Goal: Entertainment & Leisure: Consume media (video, audio)

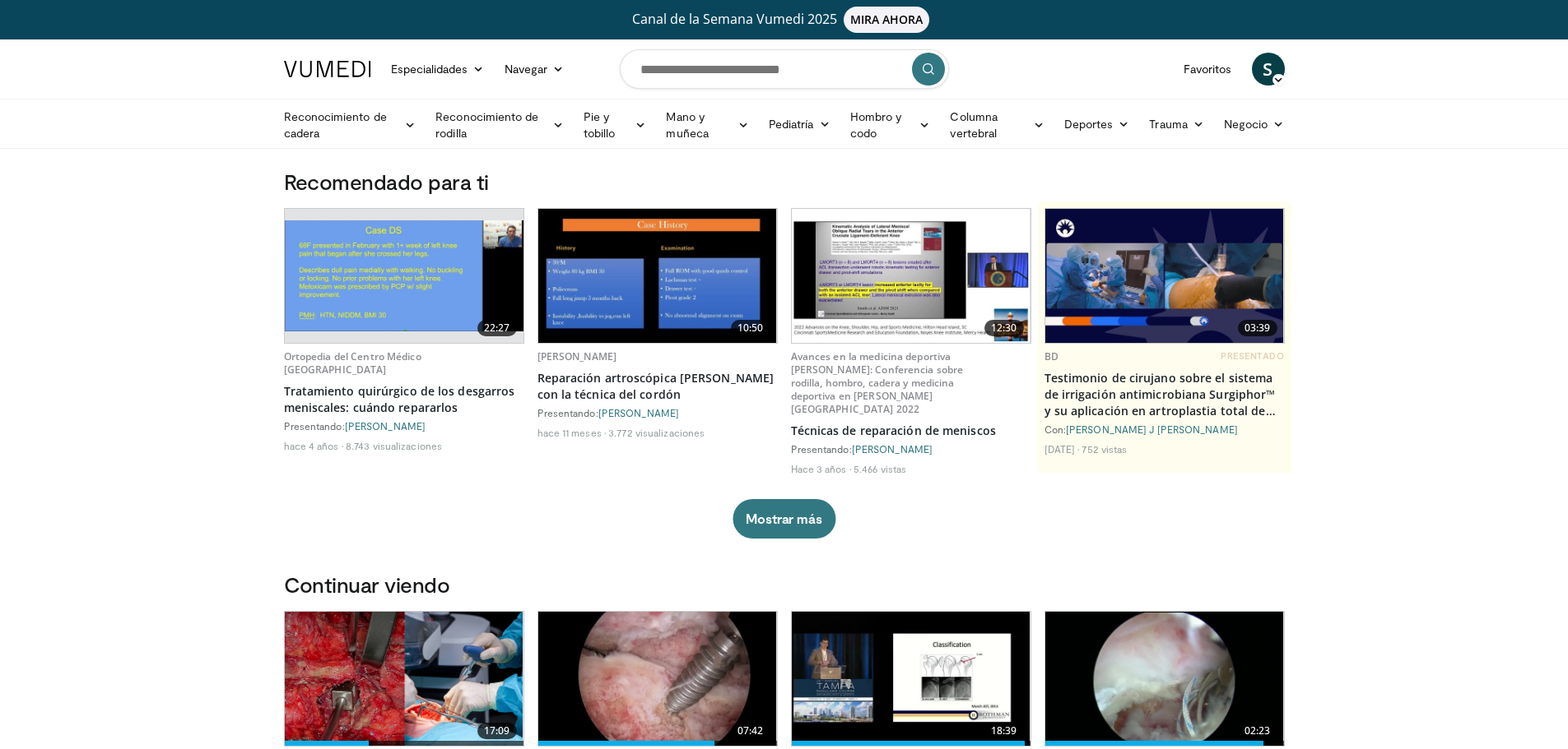
click at [415, 655] on img at bounding box center [404, 679] width 238 height 134
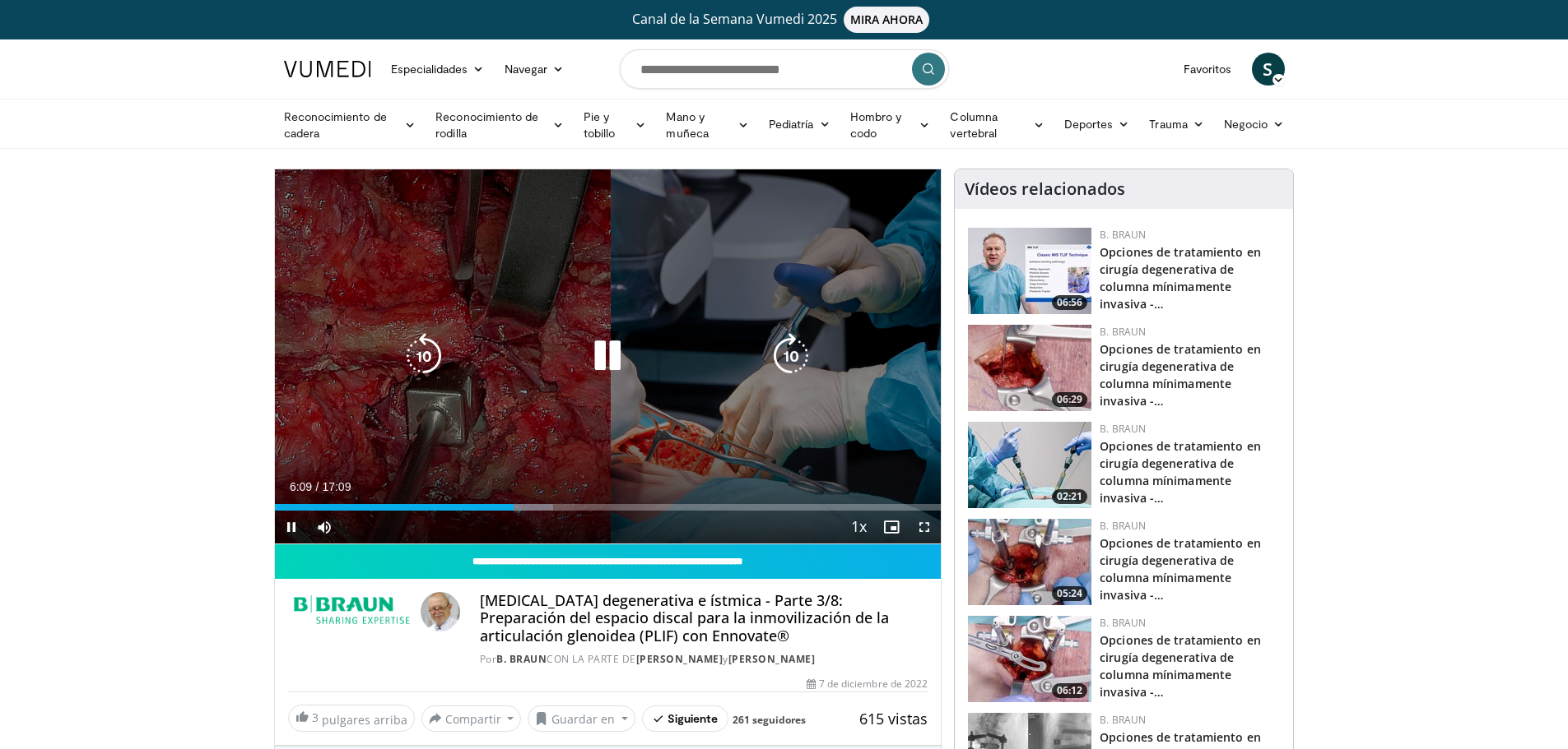
click at [614, 343] on icon "Video Player" at bounding box center [607, 356] width 46 height 46
click at [598, 357] on icon "Video Player" at bounding box center [607, 356] width 46 height 46
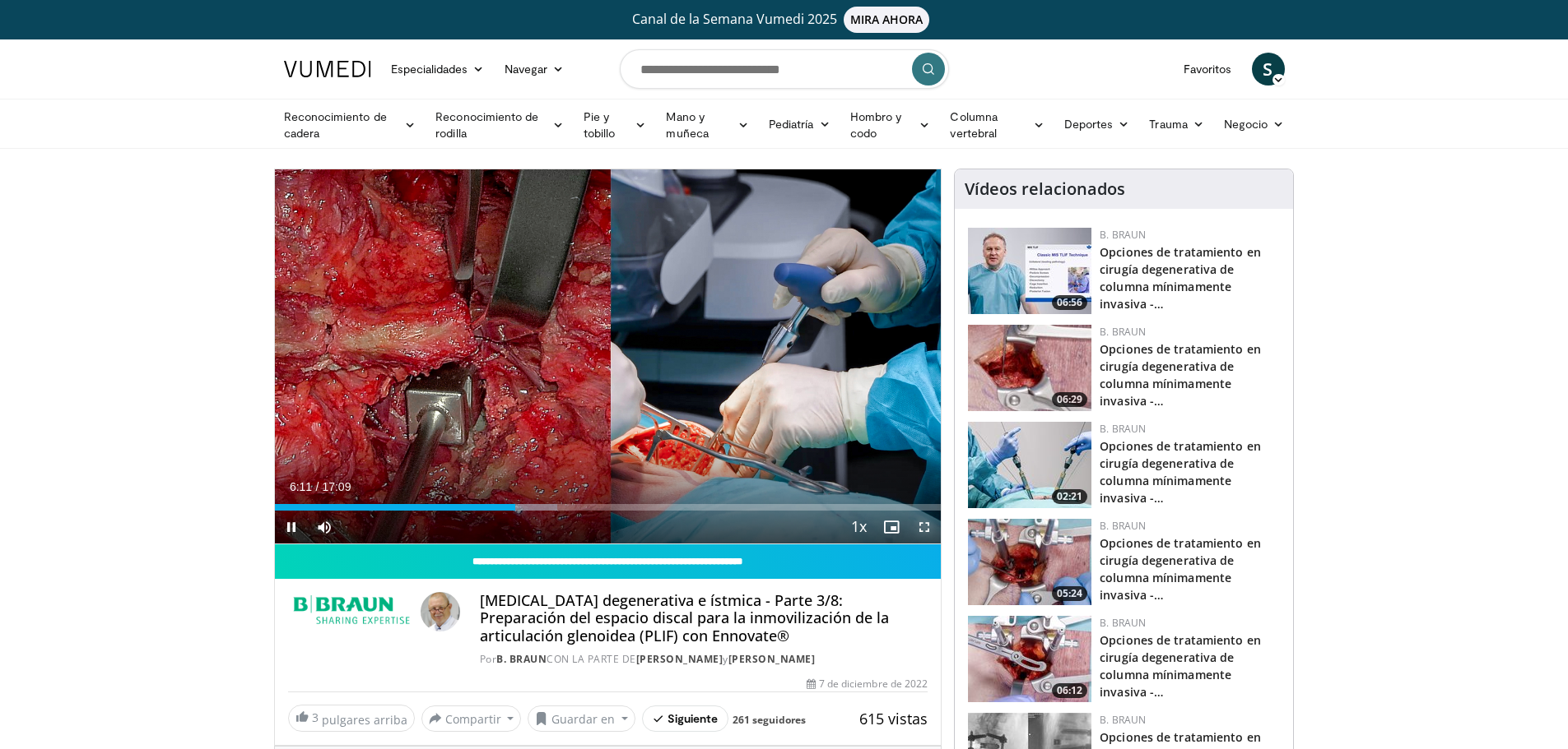
click at [919, 534] on span "Video Player" at bounding box center [925, 527] width 33 height 33
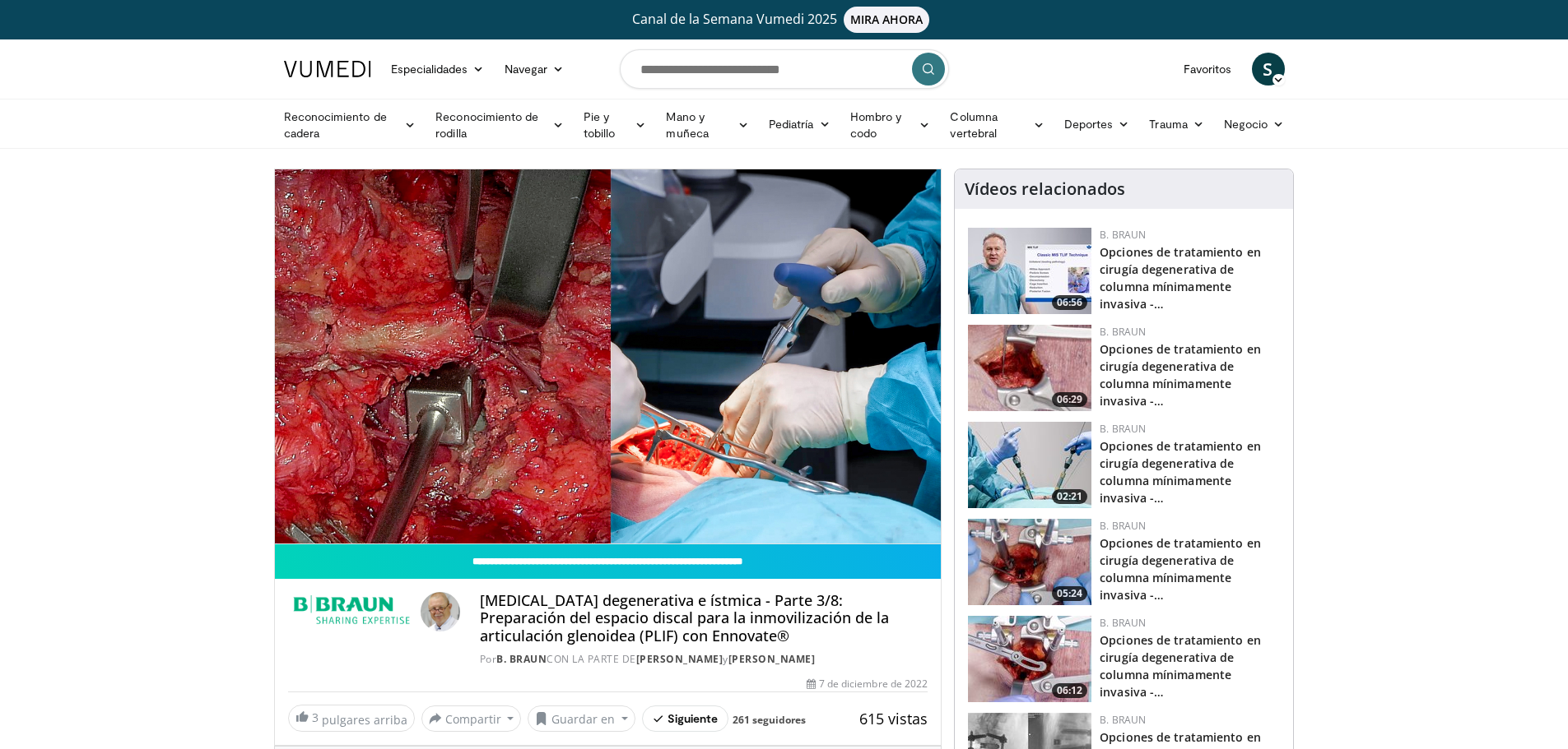
scroll to position [655, 0]
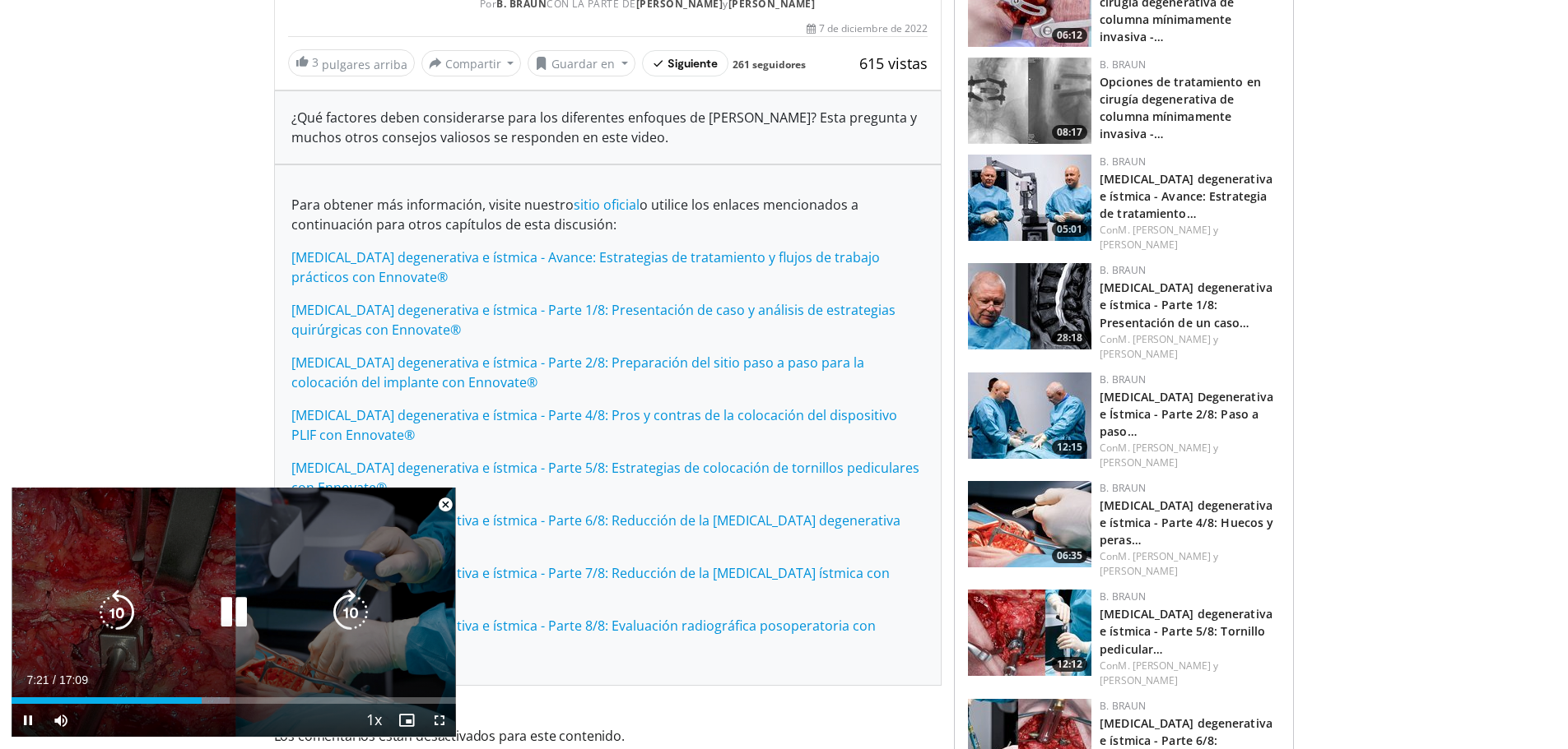
click at [231, 627] on icon "Video Player" at bounding box center [233, 612] width 46 height 46
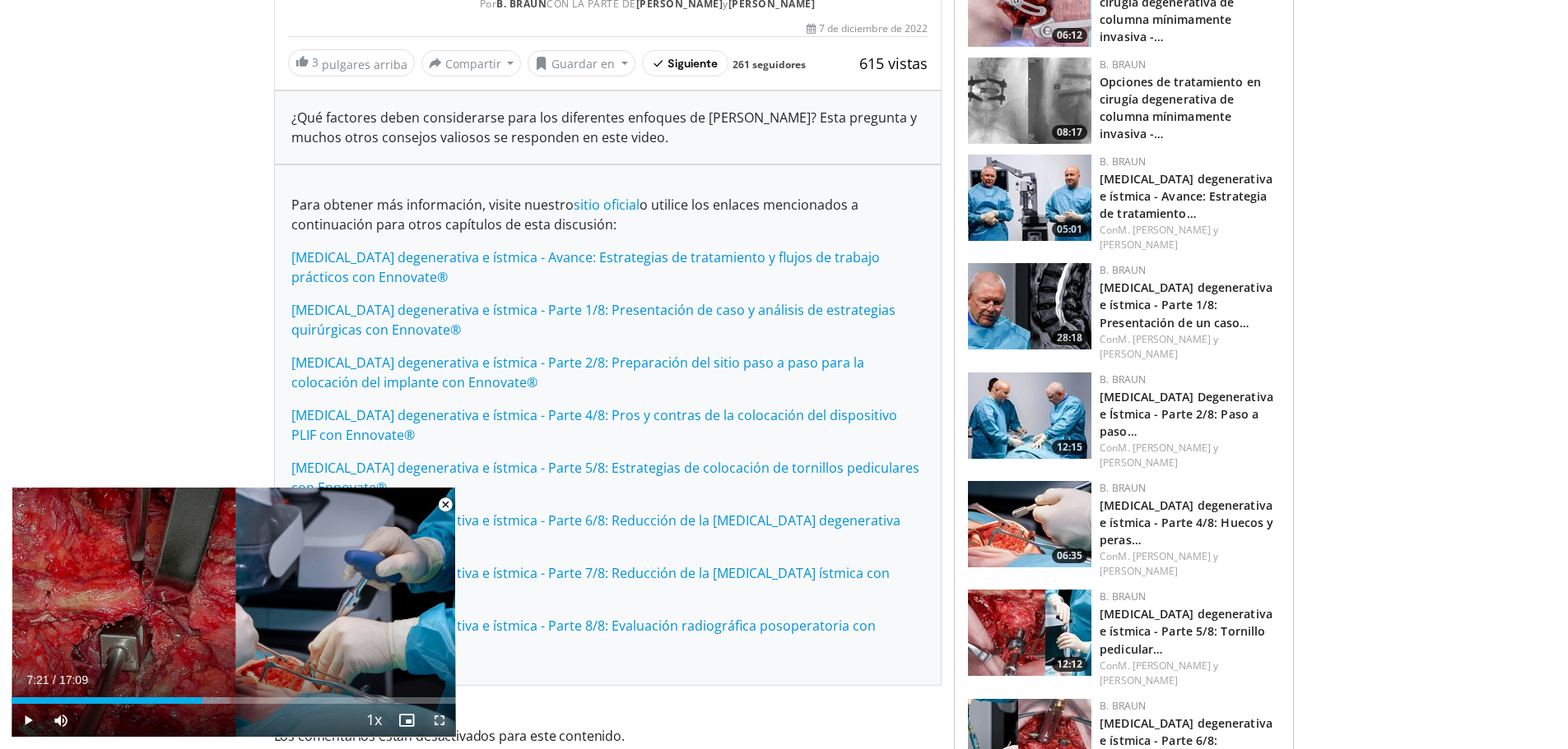
drag, startPoint x: 435, startPoint y: 729, endPoint x: 442, endPoint y: 722, distance: 9.9
click at [442, 722] on span "Video Player" at bounding box center [440, 721] width 33 height 33
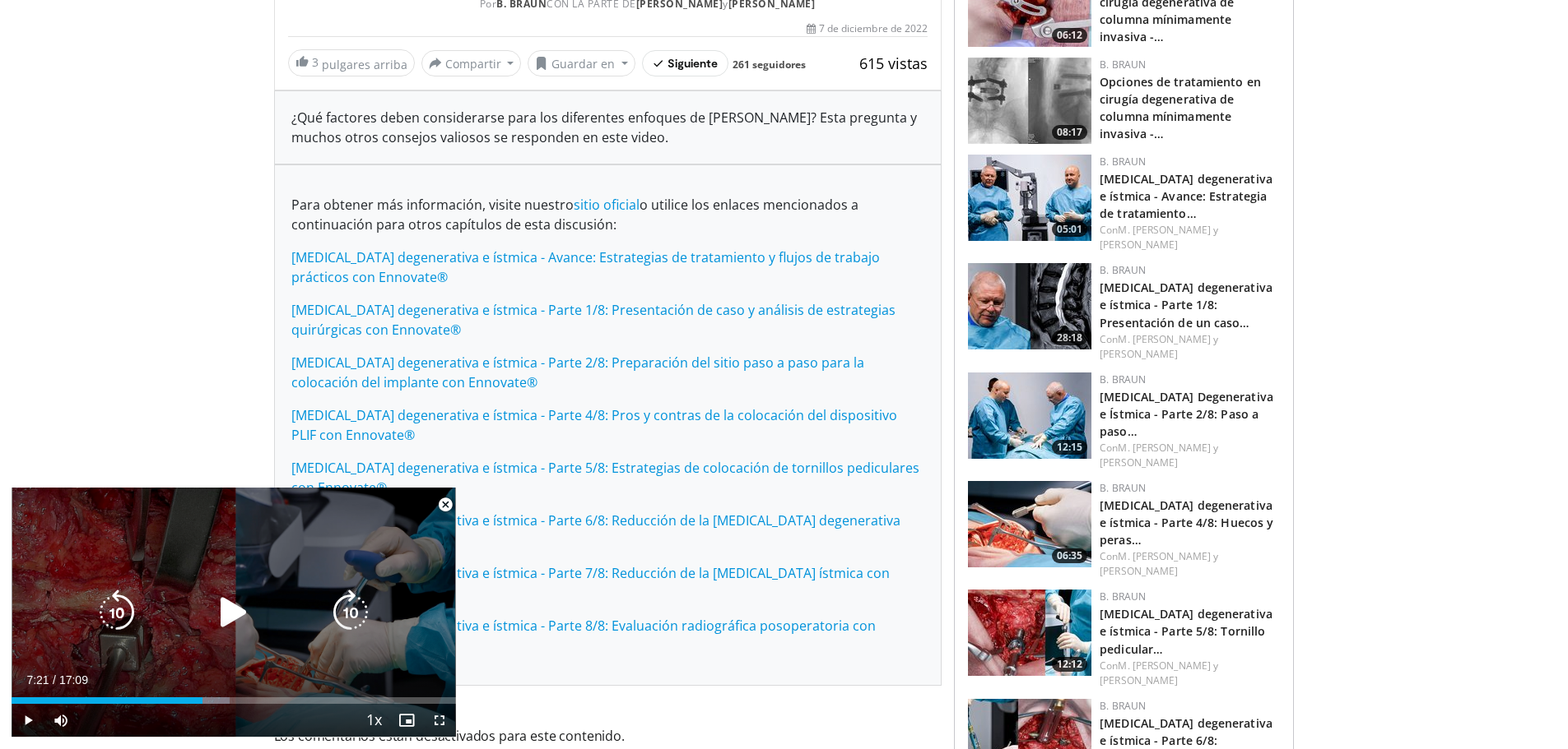
scroll to position [280, 0]
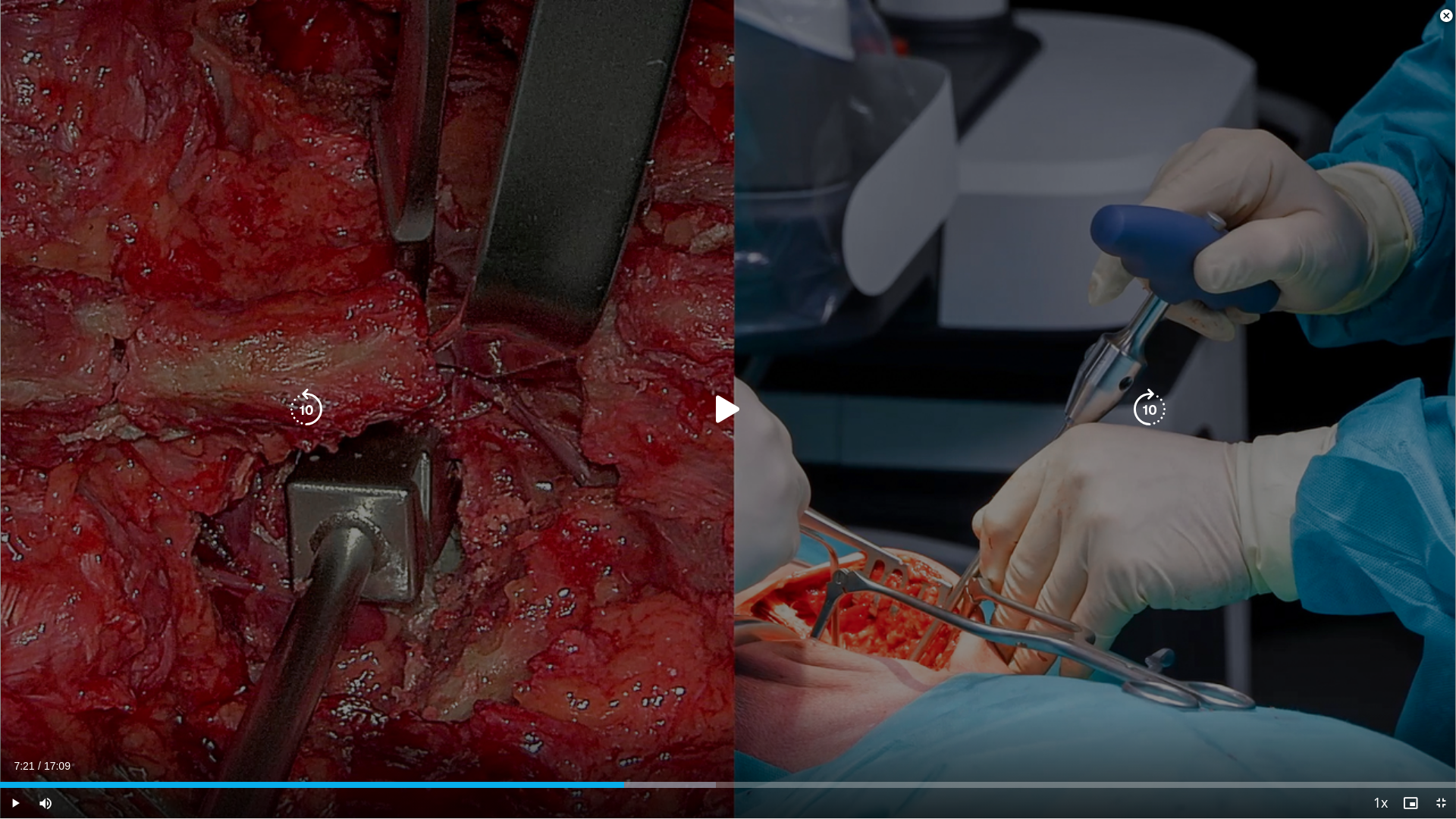
click at [705, 380] on div "10 seconds Tap to unmute" at bounding box center [728, 409] width 1456 height 818
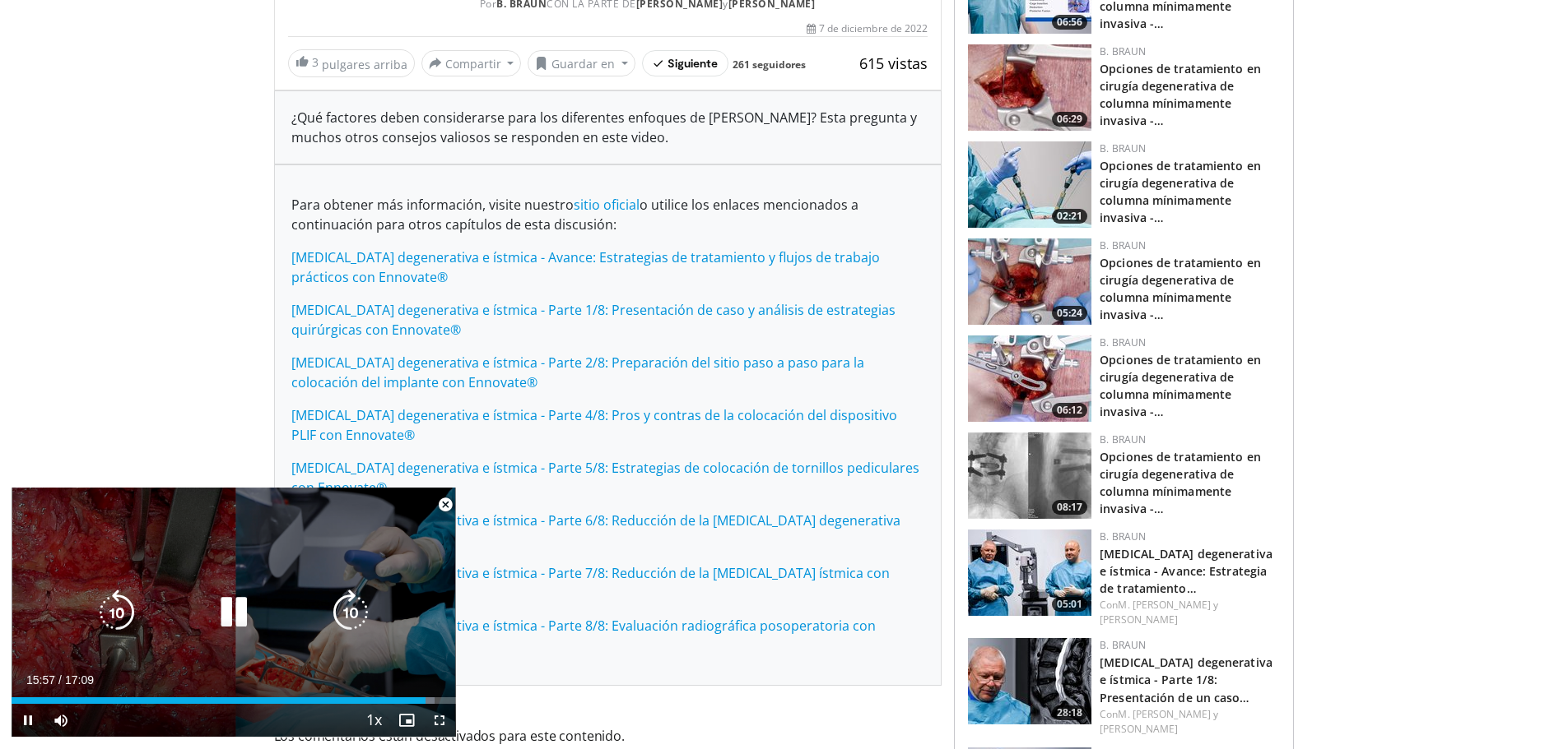
click at [239, 612] on icon "Video Player" at bounding box center [233, 612] width 46 height 46
drag, startPoint x: 443, startPoint y: 729, endPoint x: 445, endPoint y: 817, distance: 88.0
click at [443, 729] on span "Video Player" at bounding box center [440, 721] width 33 height 33
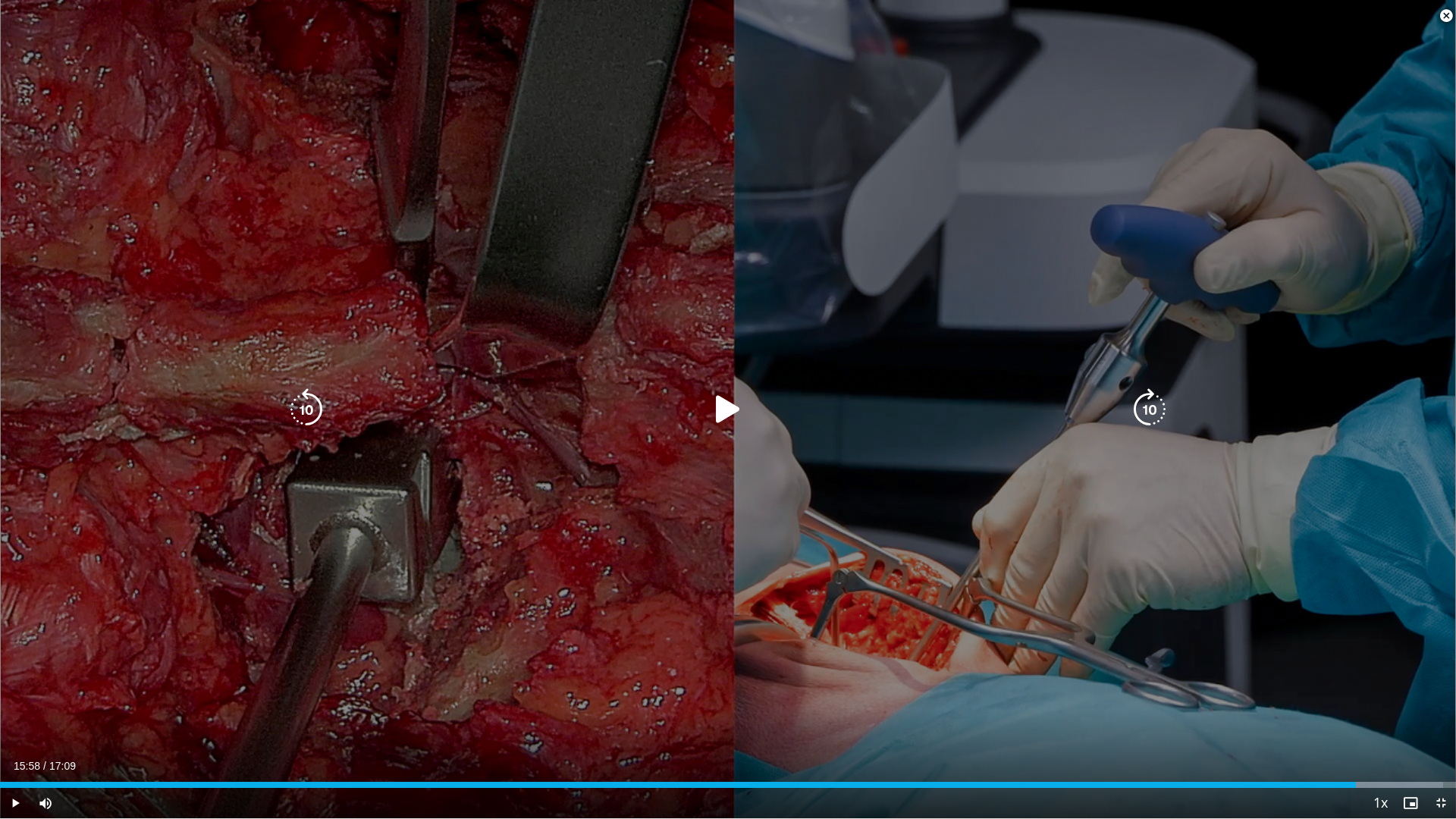
click at [726, 435] on div "10 seconds Tap to unmute" at bounding box center [728, 409] width 1456 height 818
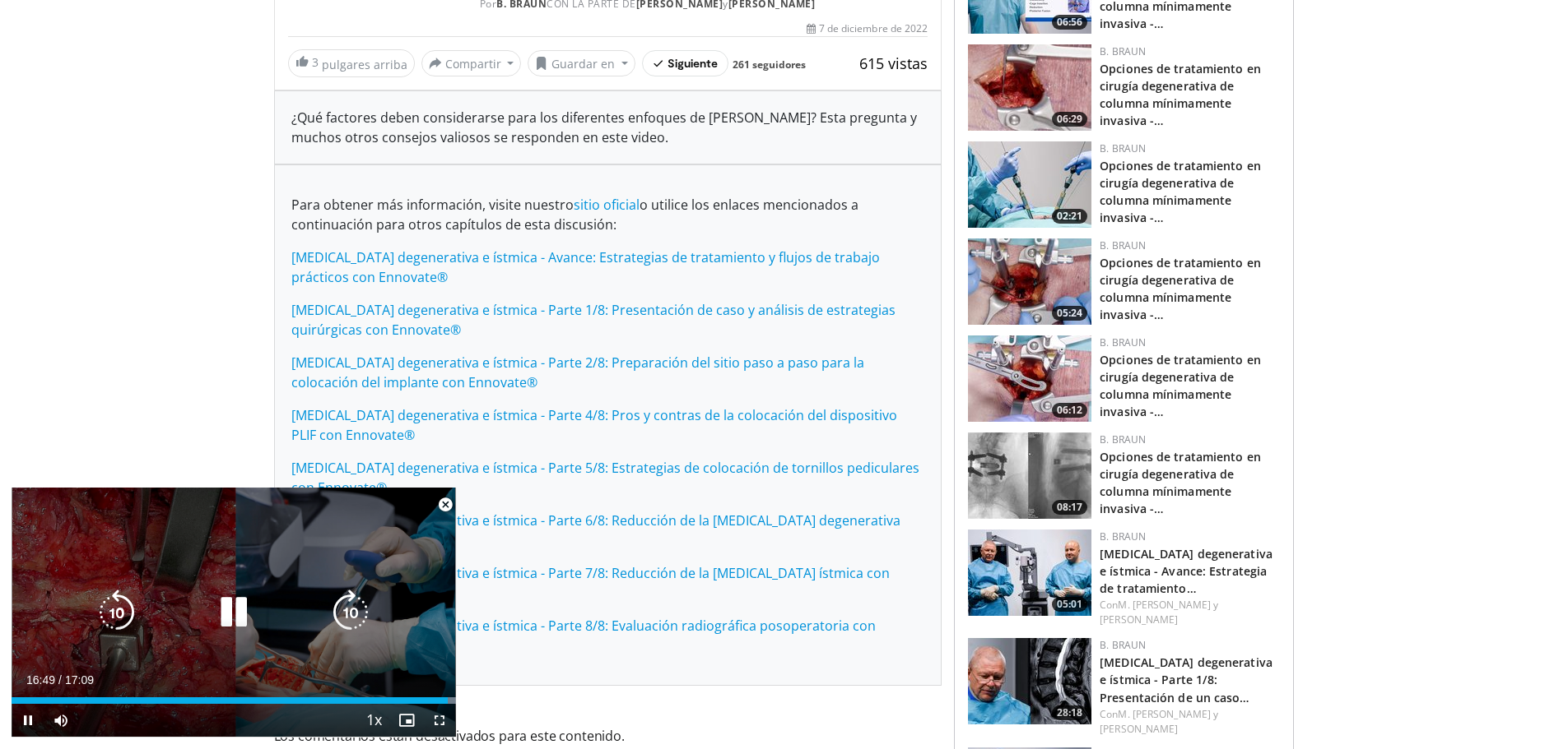
drag, startPoint x: 223, startPoint y: 608, endPoint x: 241, endPoint y: 513, distance: 96.7
click at [231, 572] on div "10 seconds Tap to unmute" at bounding box center [233, 612] width 444 height 249
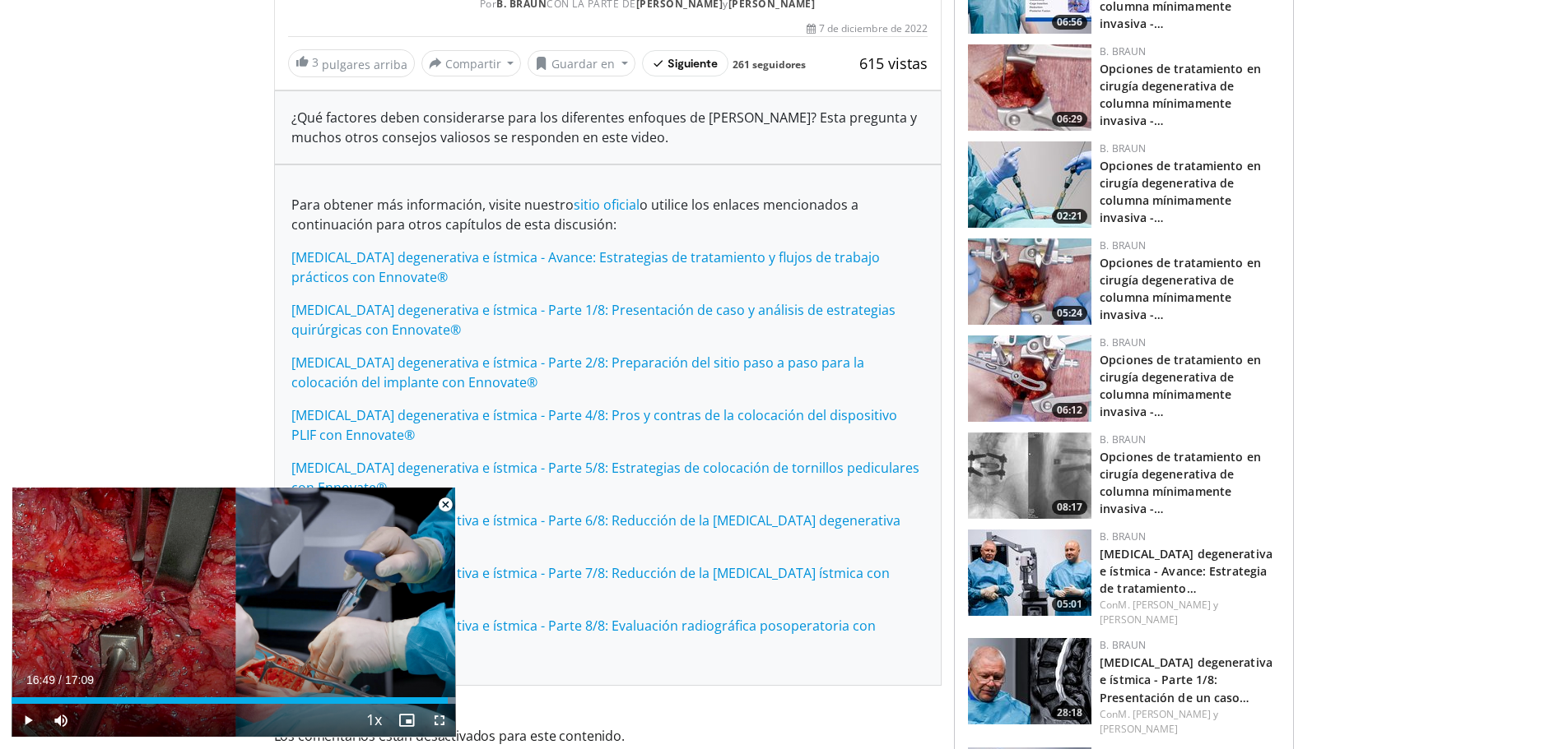
click at [438, 719] on span "Video Player" at bounding box center [440, 721] width 33 height 33
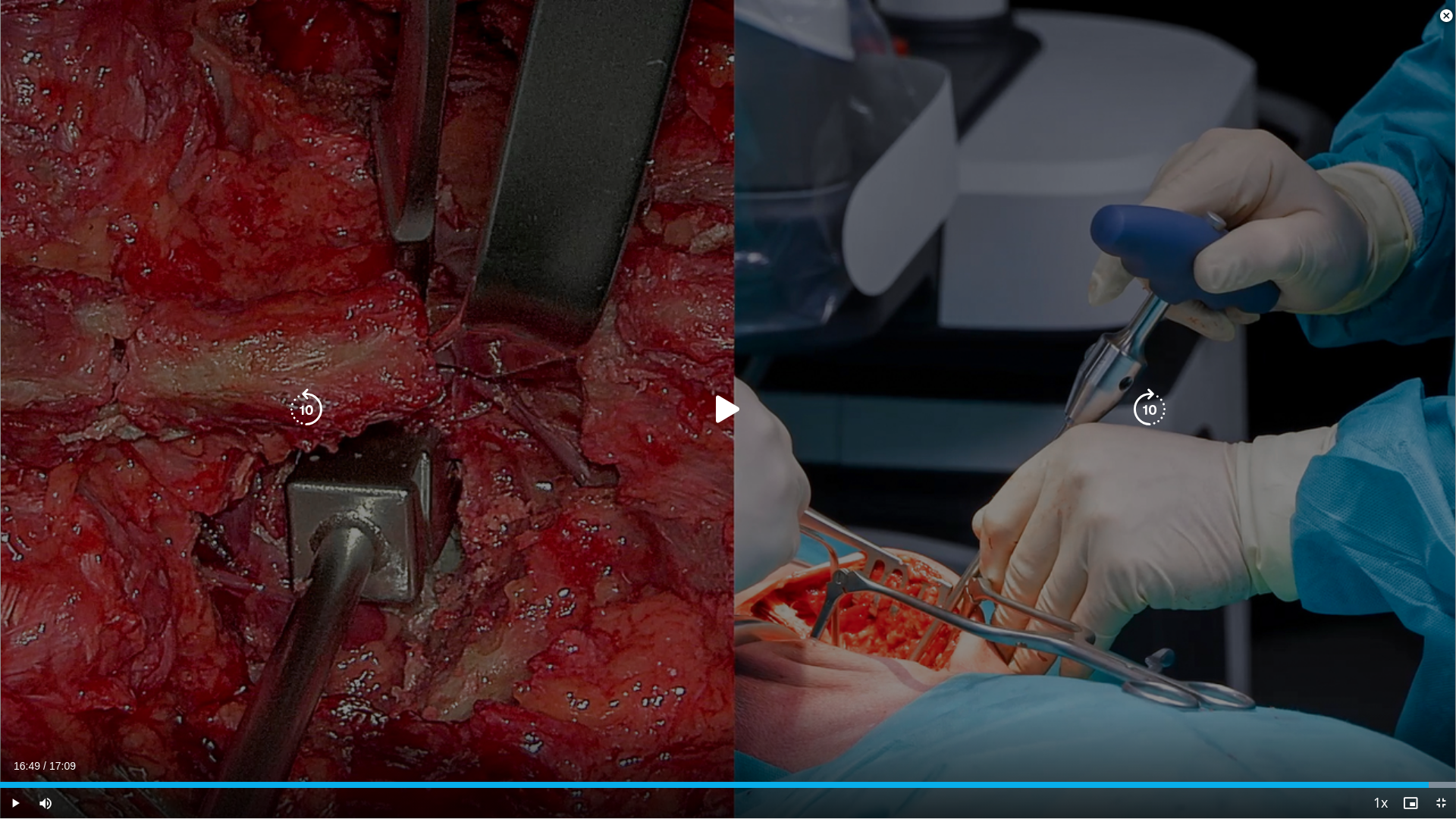
click at [734, 425] on icon "Video Player" at bounding box center [728, 410] width 43 height 43
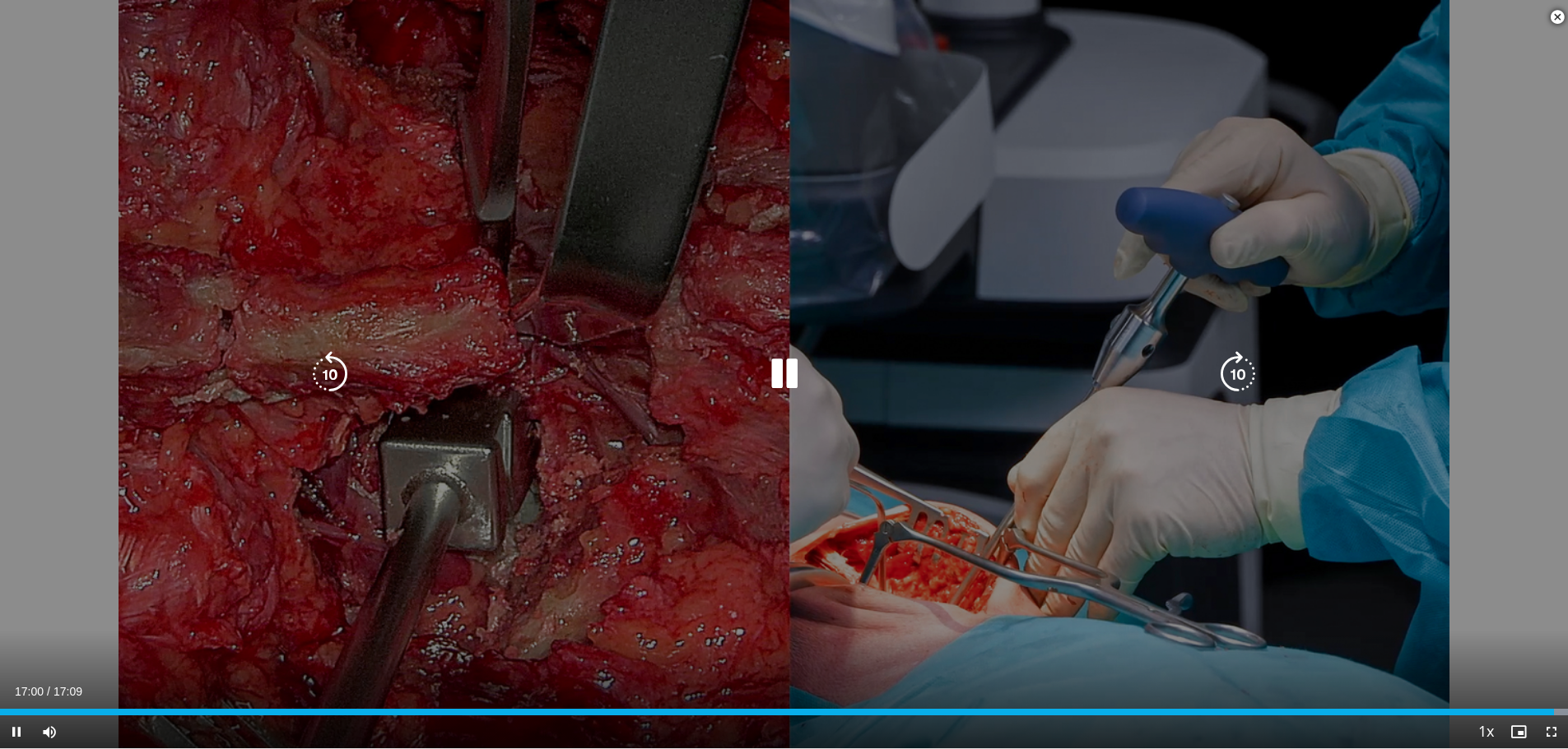
scroll to position [363, 0]
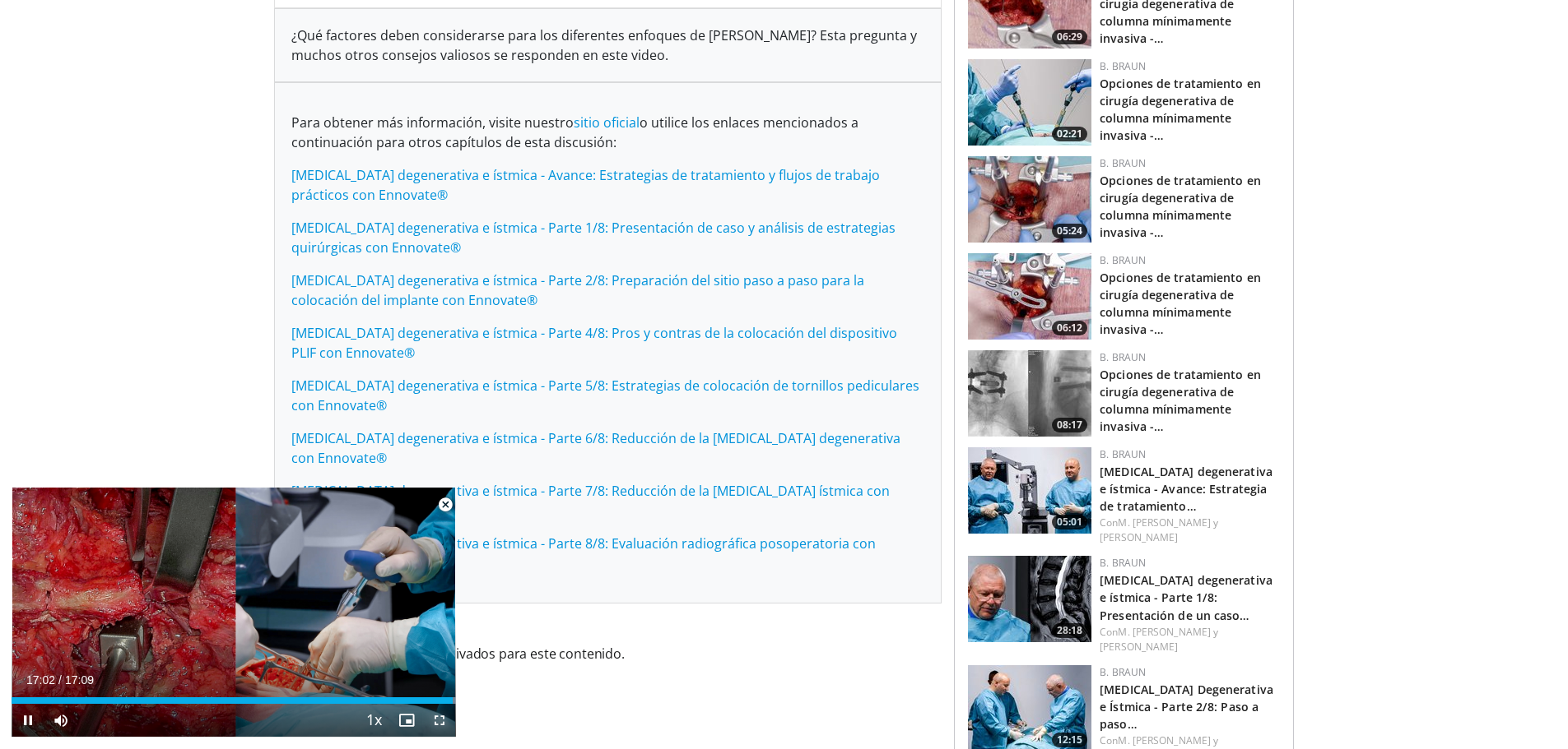
click at [437, 723] on span "Video Player" at bounding box center [440, 721] width 33 height 33
click at [442, 502] on span "Video Player" at bounding box center [445, 505] width 33 height 33
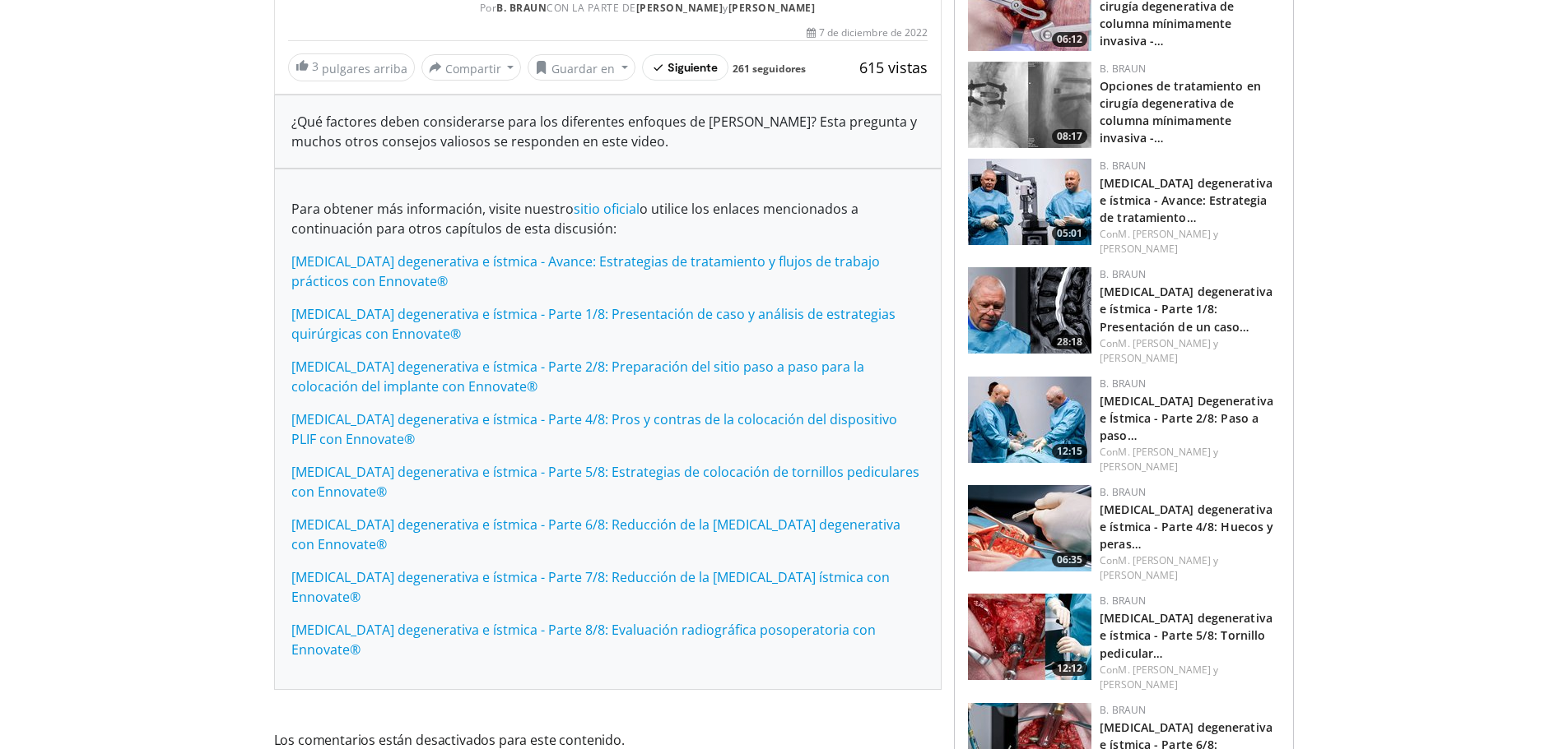
scroll to position [740, 0]
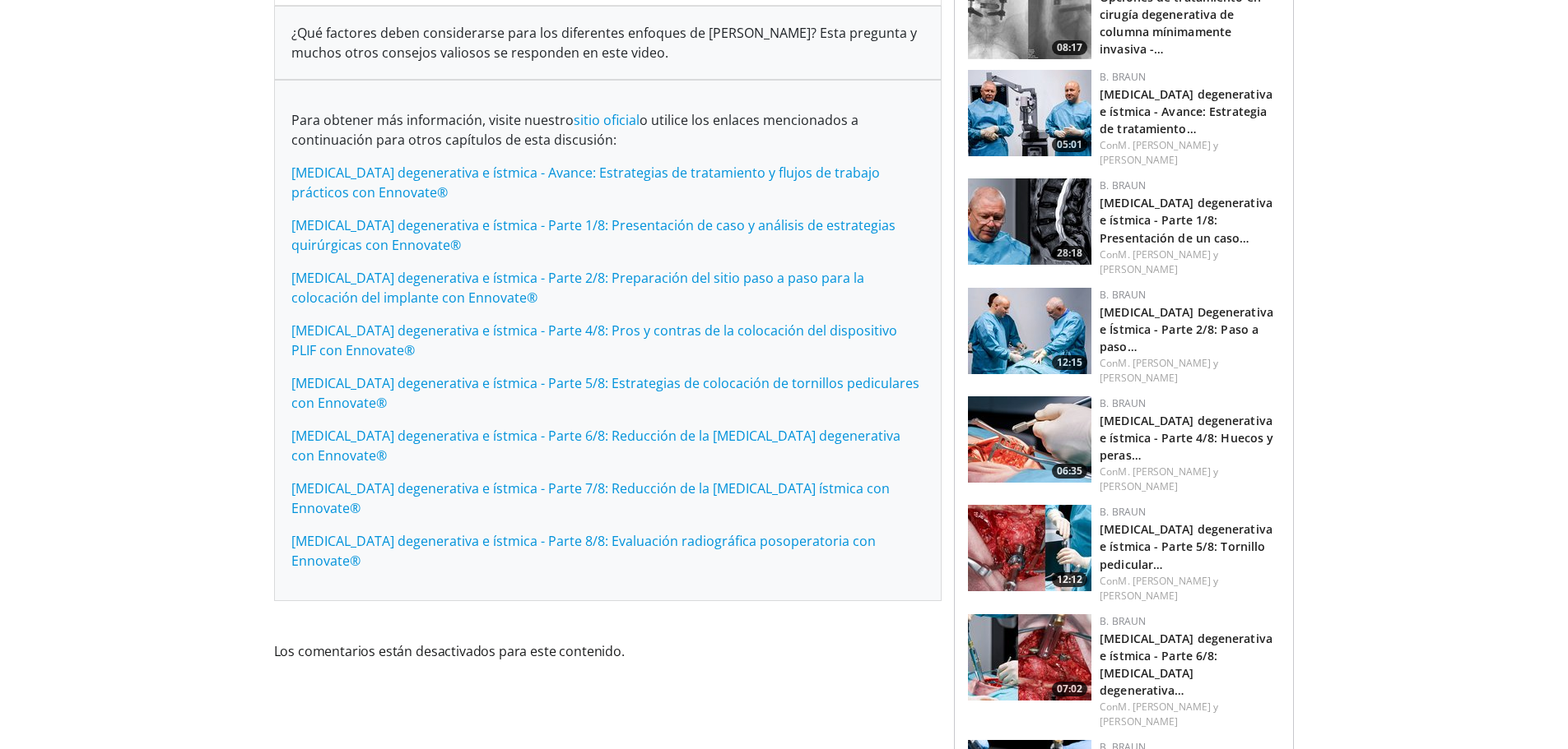
click at [1019, 402] on img at bounding box center [1029, 440] width 124 height 87
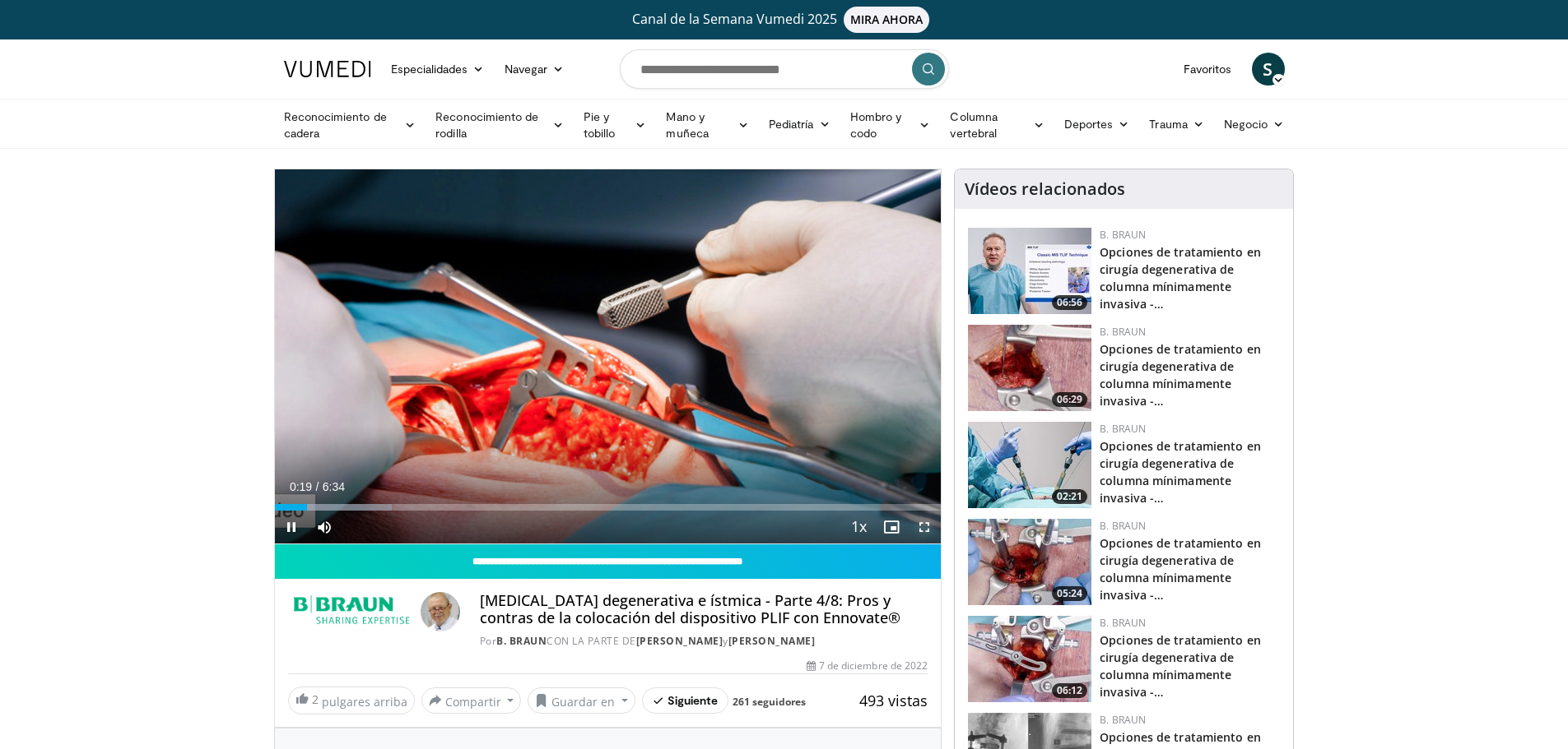
click at [917, 525] on span "Video Player" at bounding box center [925, 527] width 33 height 33
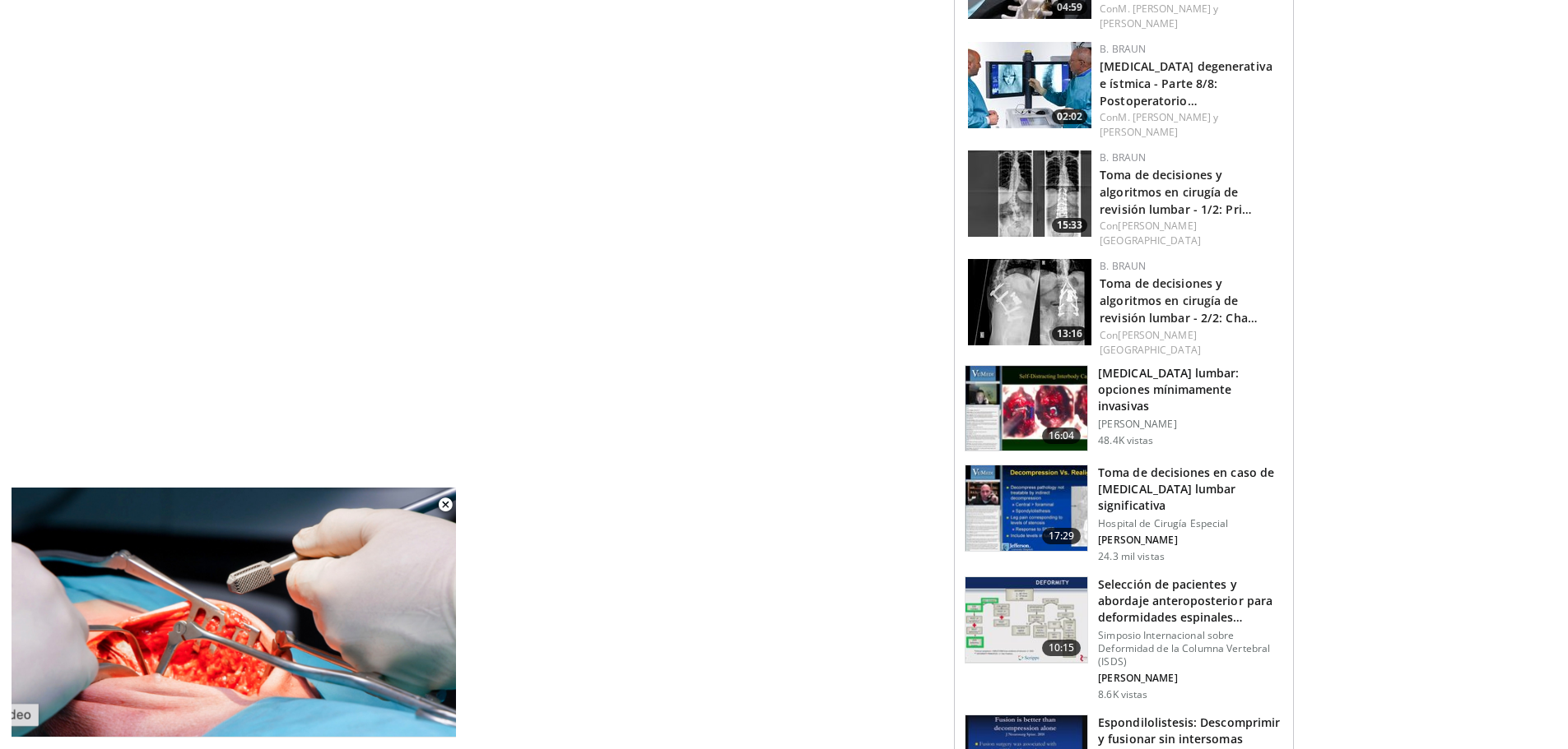
scroll to position [1704, 0]
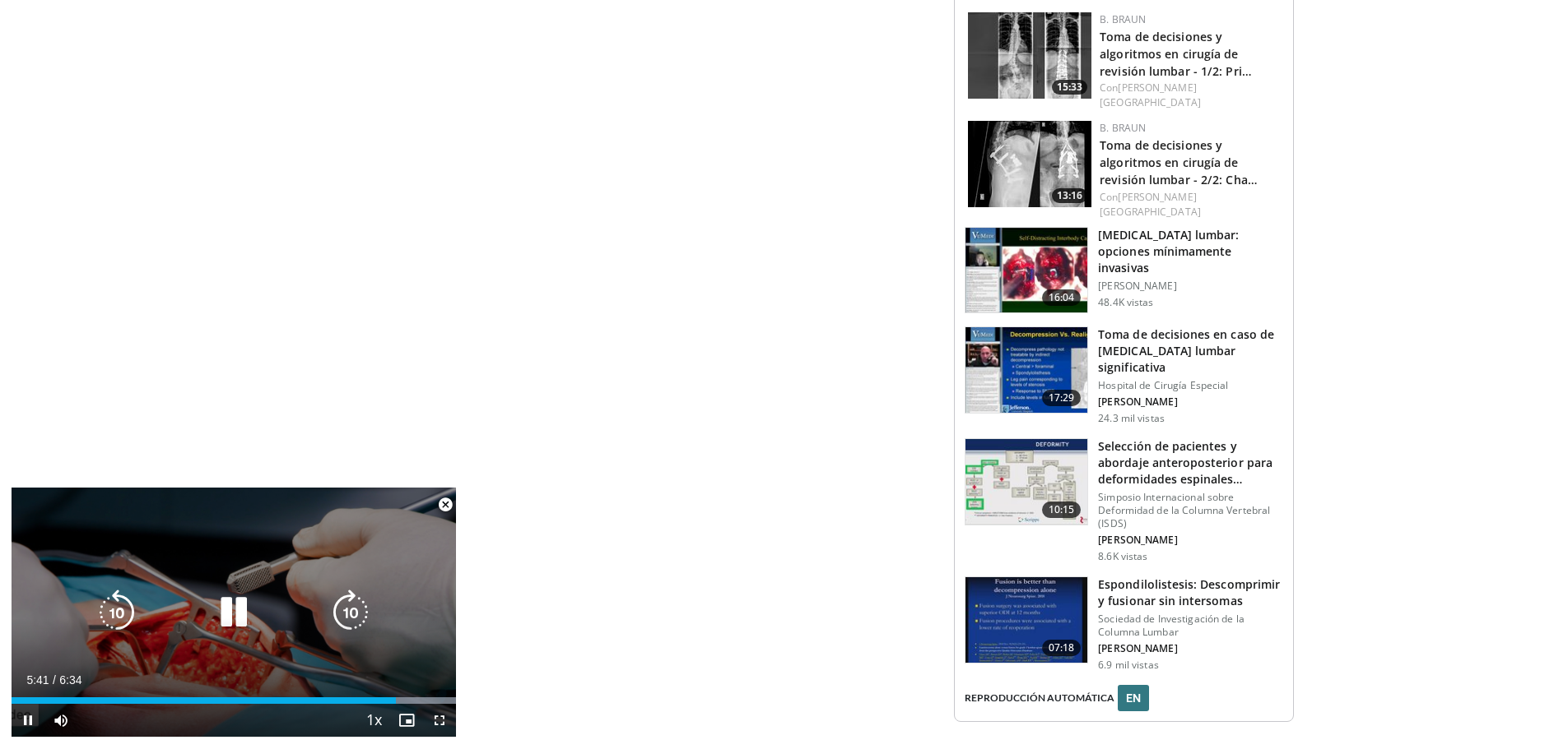
click at [222, 605] on icon "Video Player" at bounding box center [233, 612] width 46 height 46
